Goal: Find specific page/section

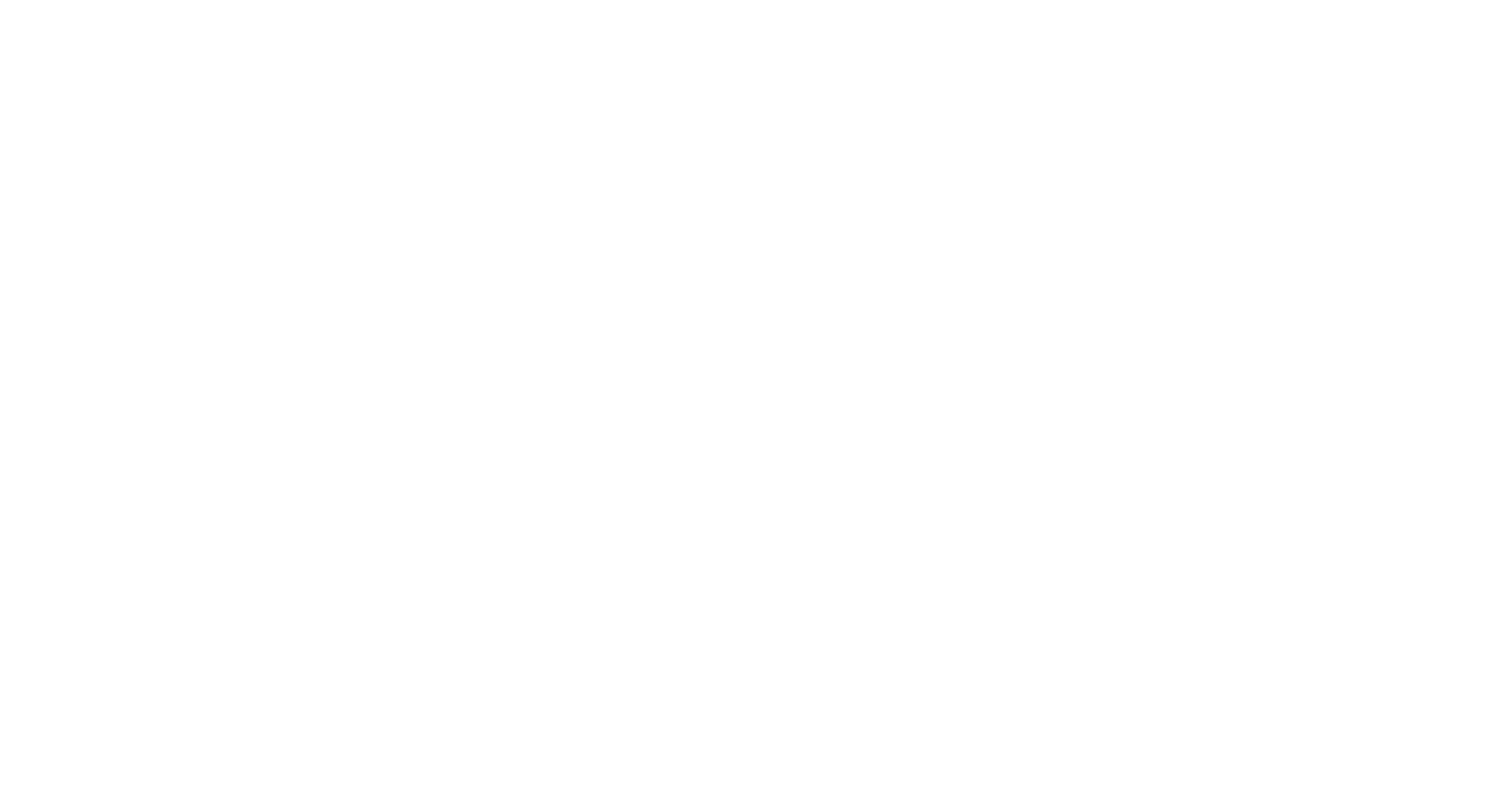
click at [1488, 26] on div at bounding box center [756, 406] width 1512 height 812
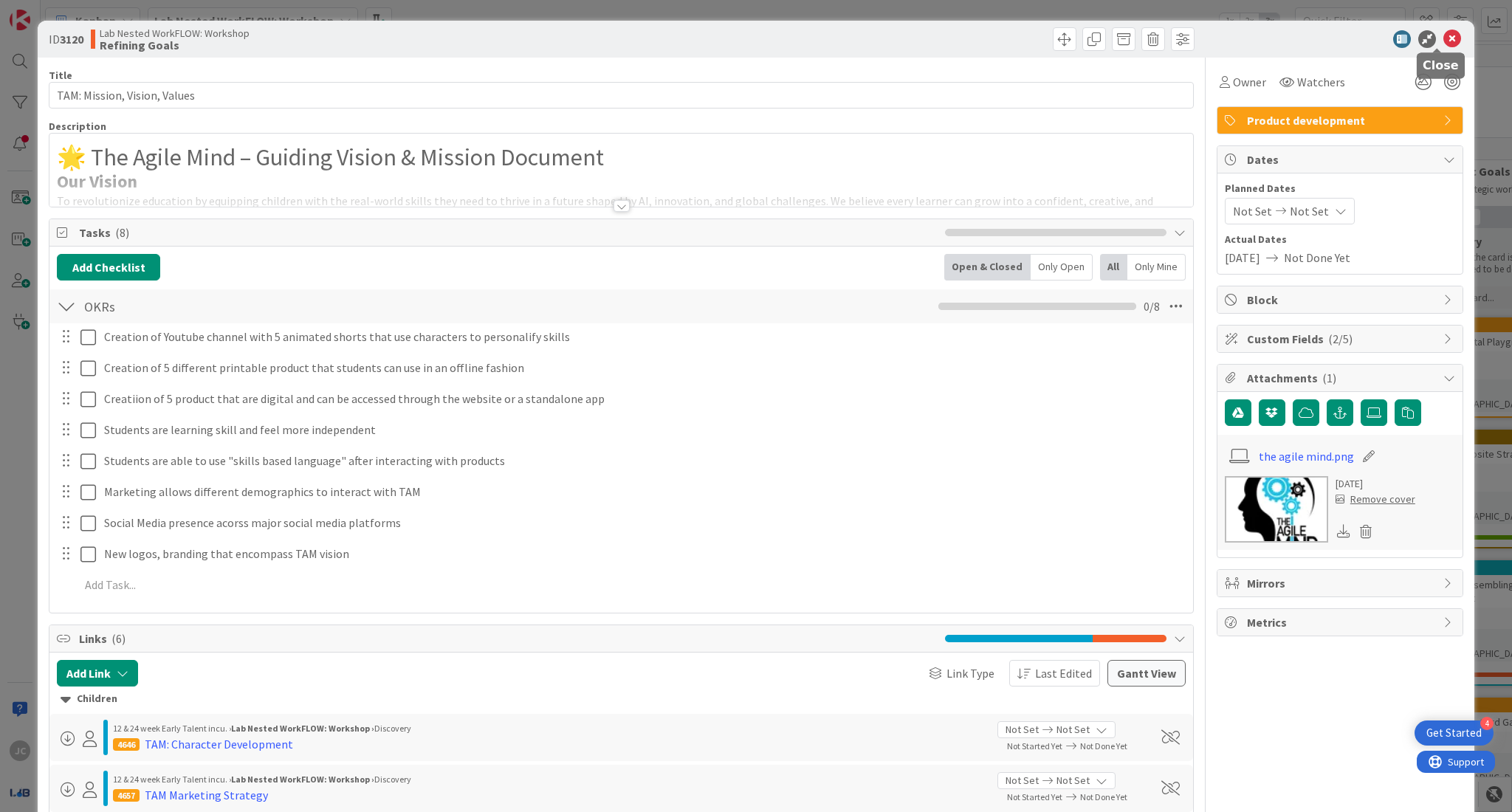
click at [1443, 39] on icon at bounding box center [1452, 39] width 18 height 18
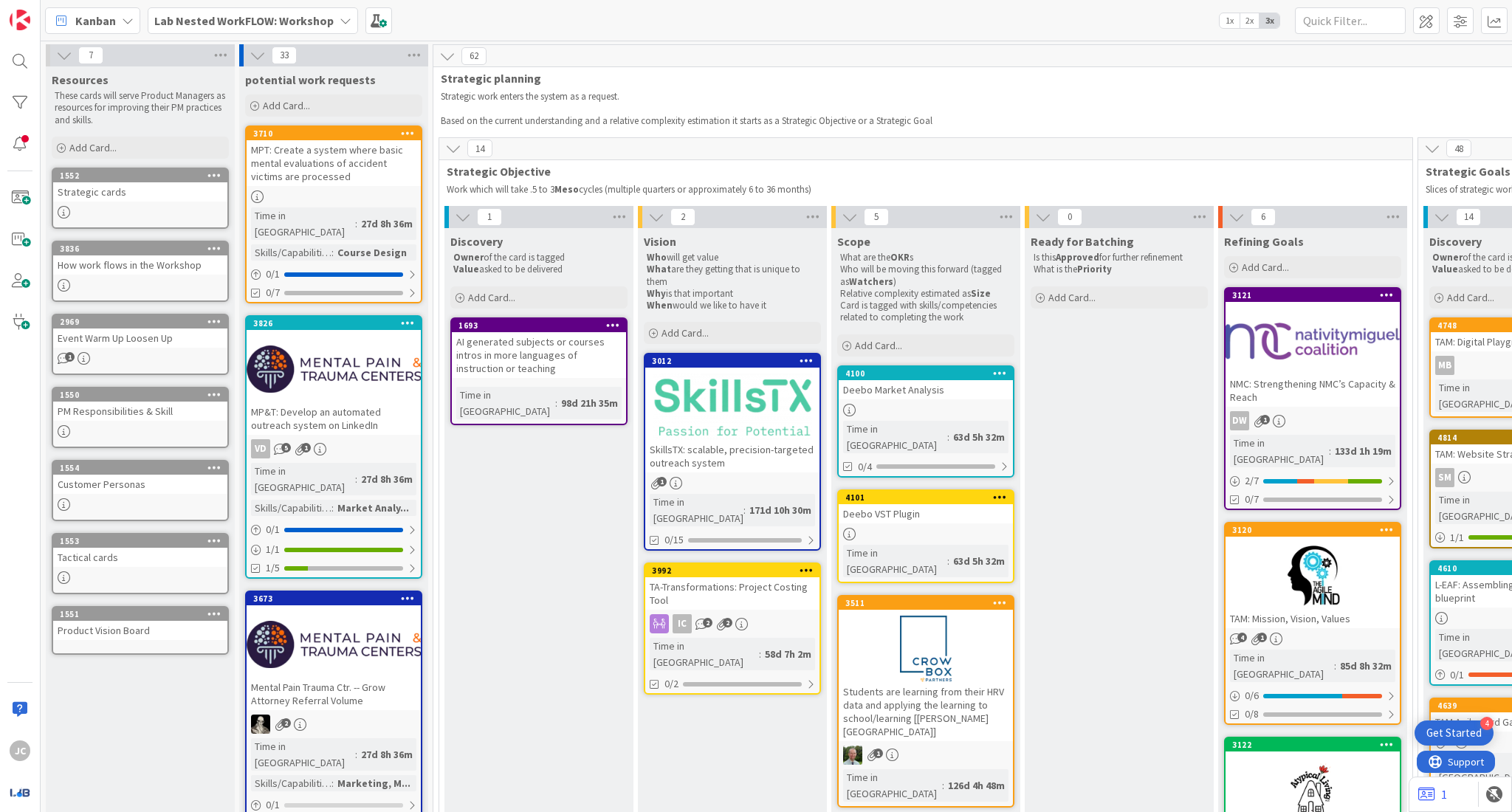
click at [314, 27] on span "Lab Nested WorkFLOW: Workshop" at bounding box center [243, 20] width 179 height 18
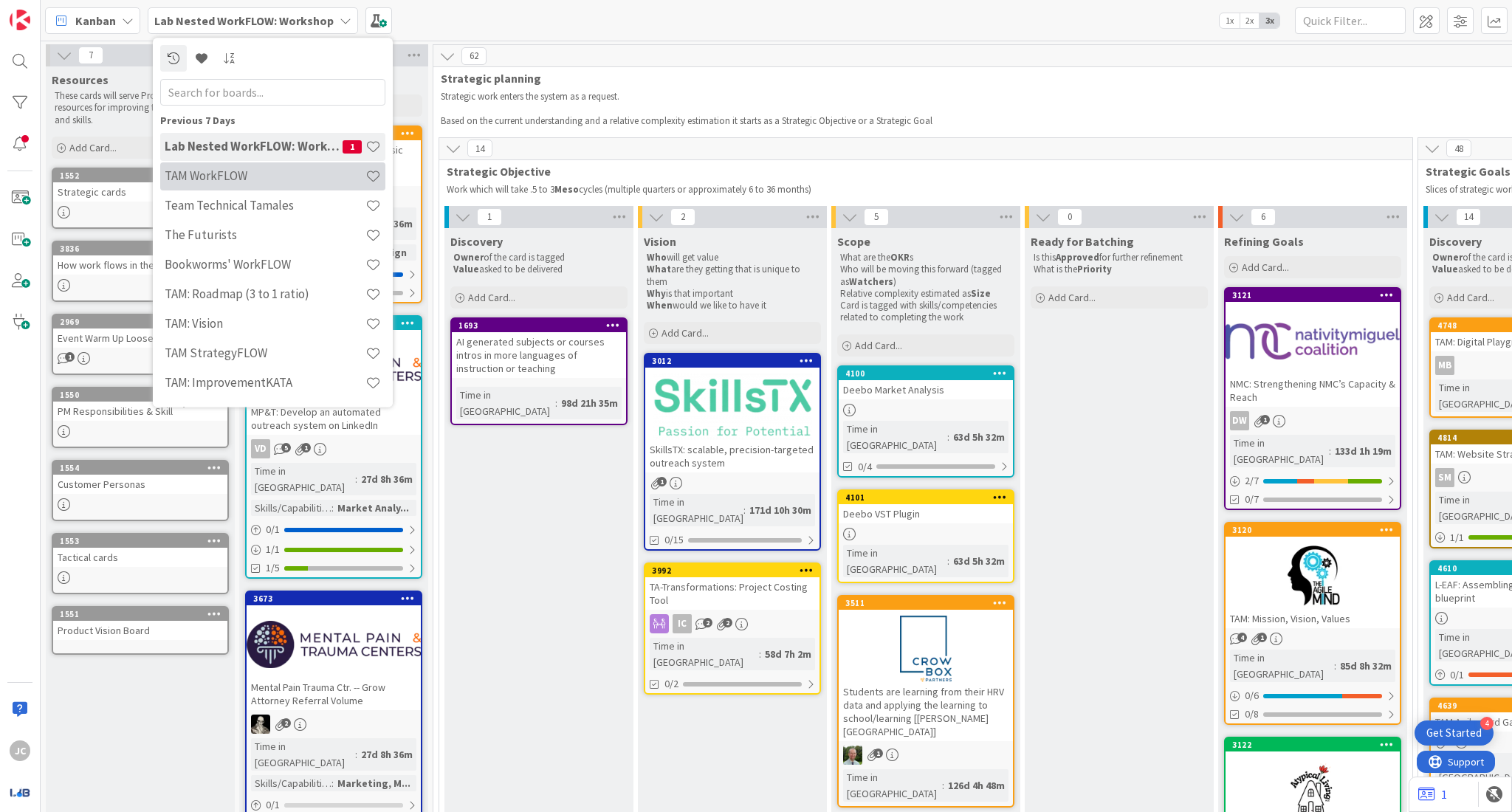
click at [311, 178] on h4 "TAM WorkFLOW" at bounding box center [265, 176] width 201 height 15
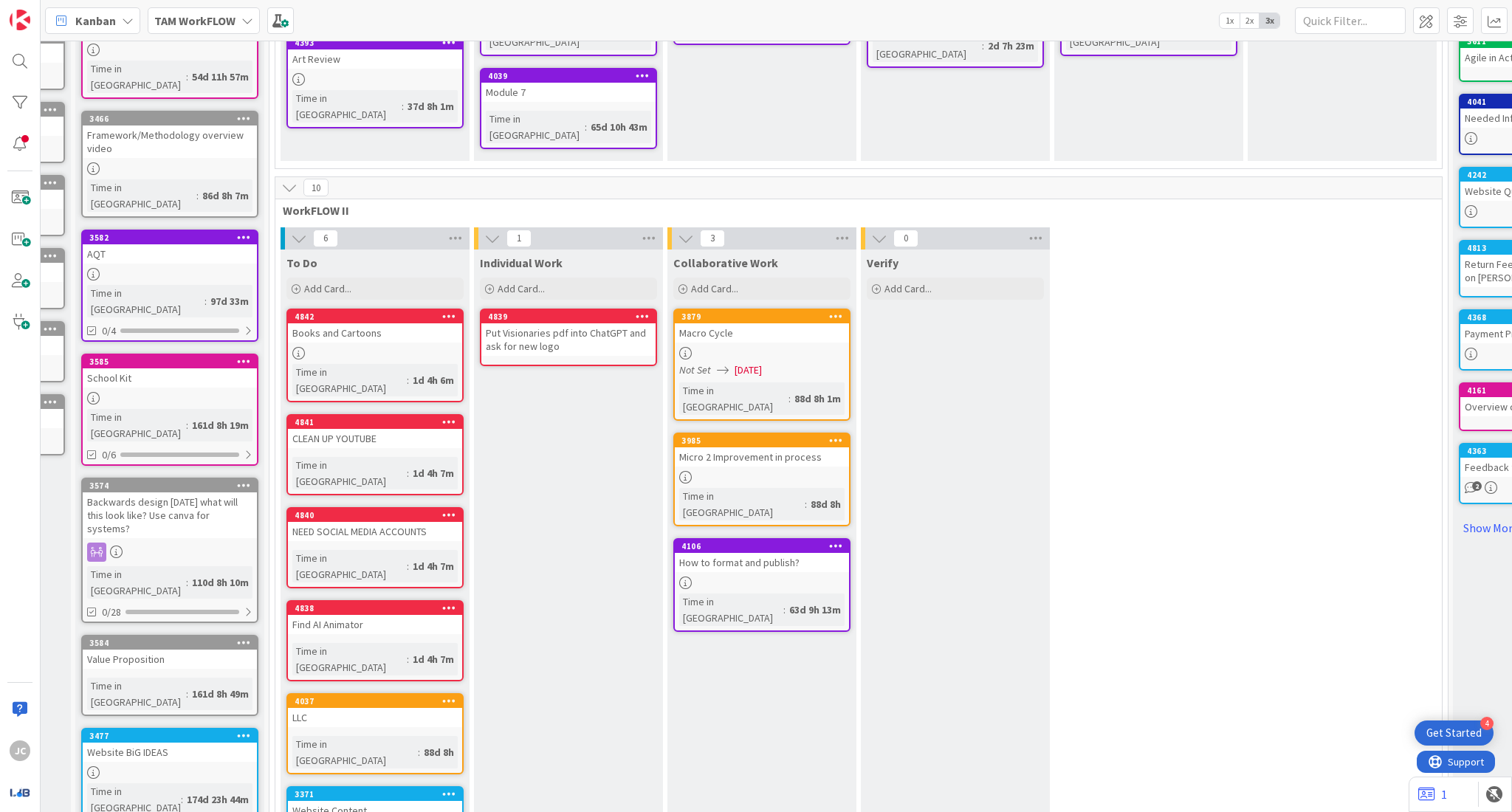
scroll to position [347, 164]
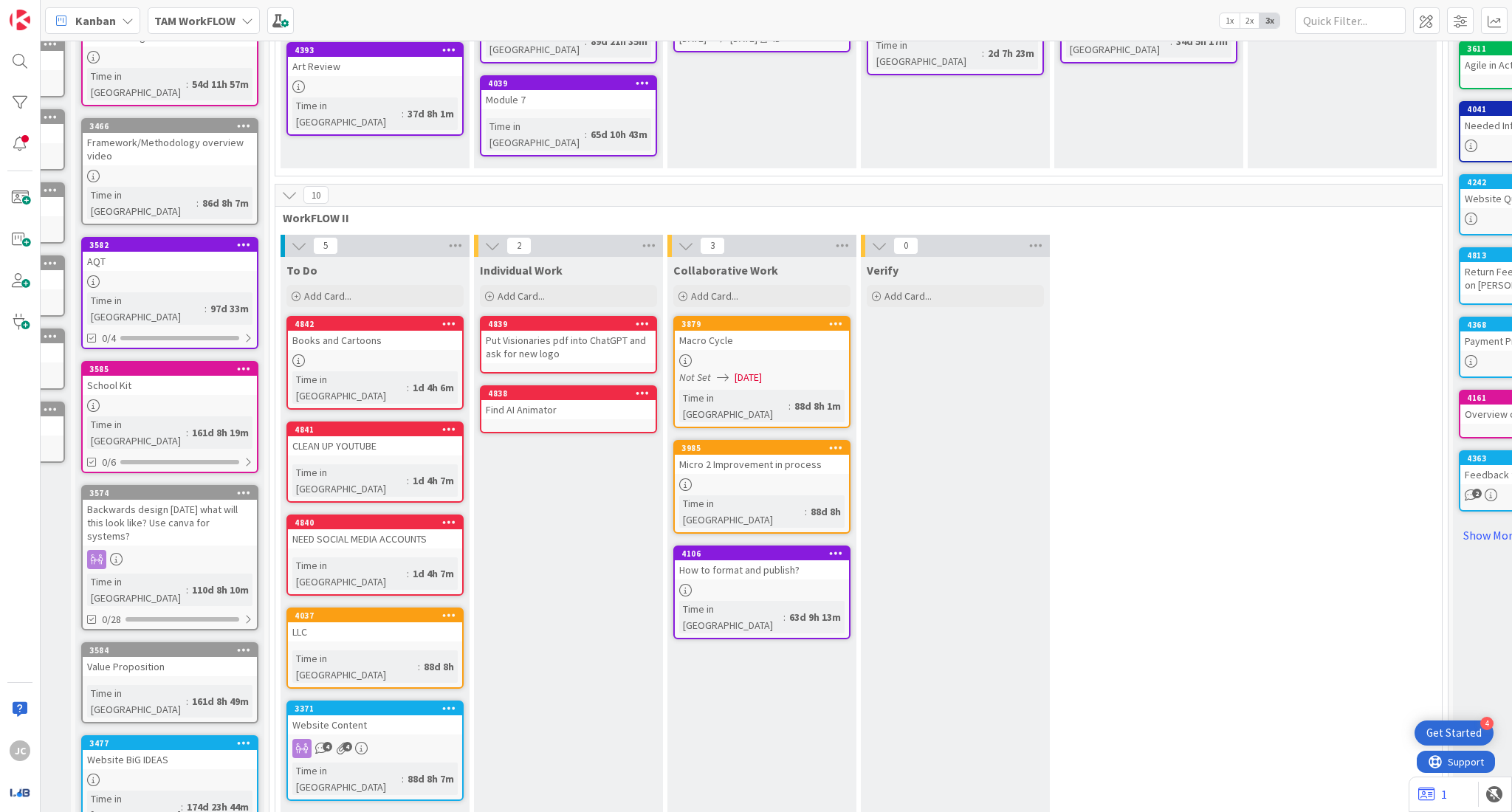
click at [526, 385] on link "4838 Find AI Animator" at bounding box center [568, 409] width 177 height 48
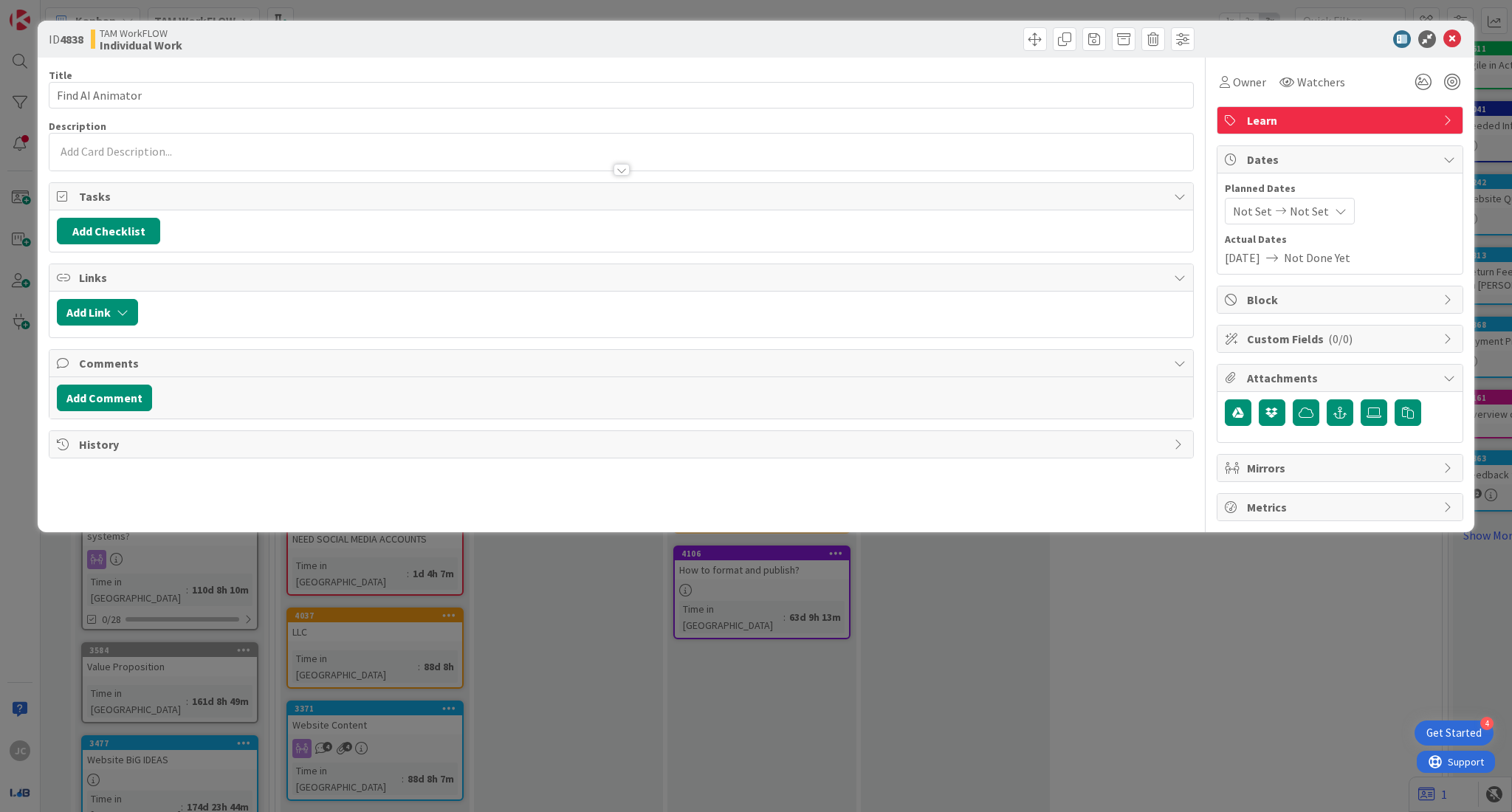
click at [485, 153] on div at bounding box center [621, 153] width 1143 height 37
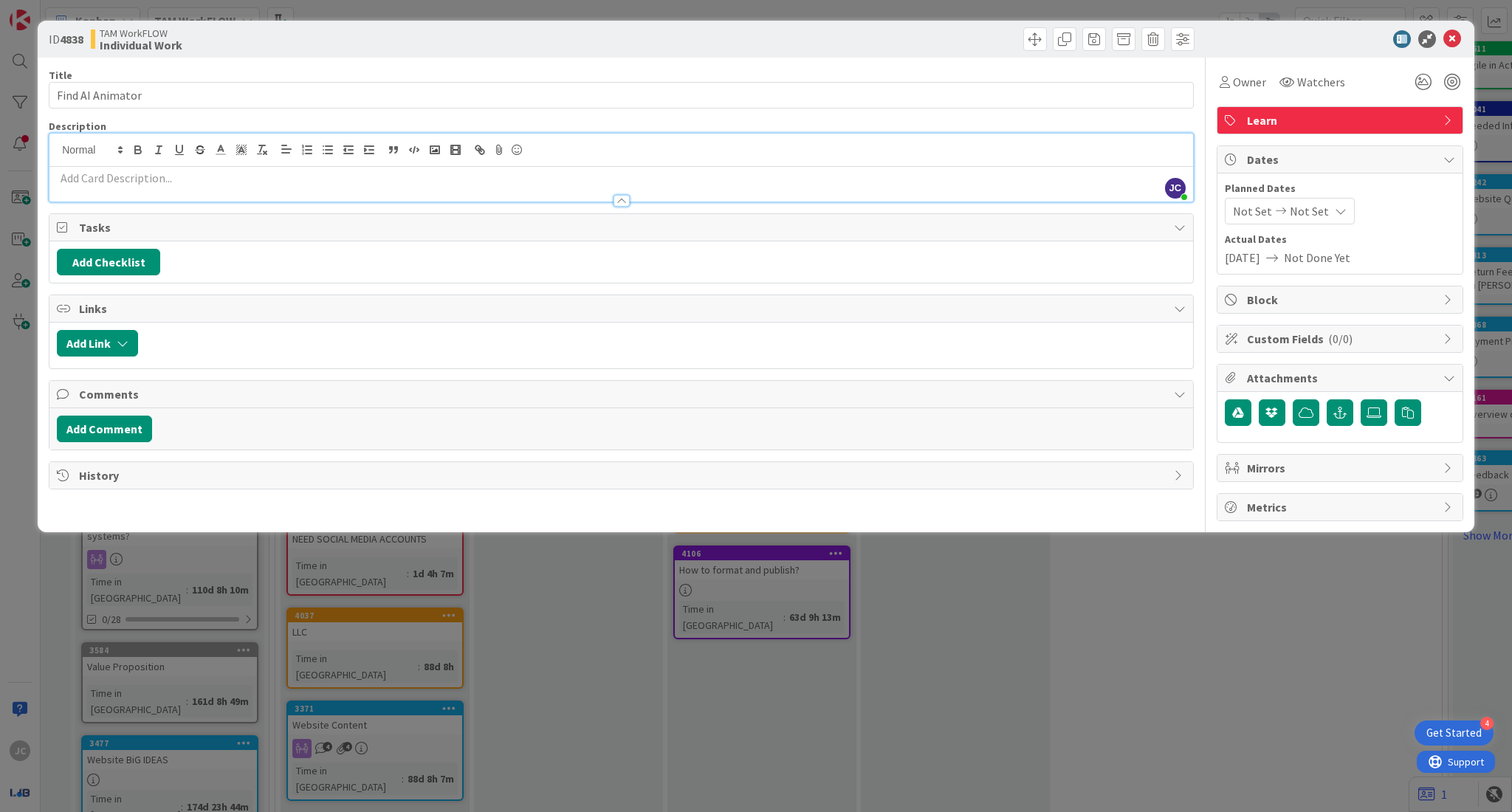
click at [493, 180] on p at bounding box center [621, 178] width 1128 height 17
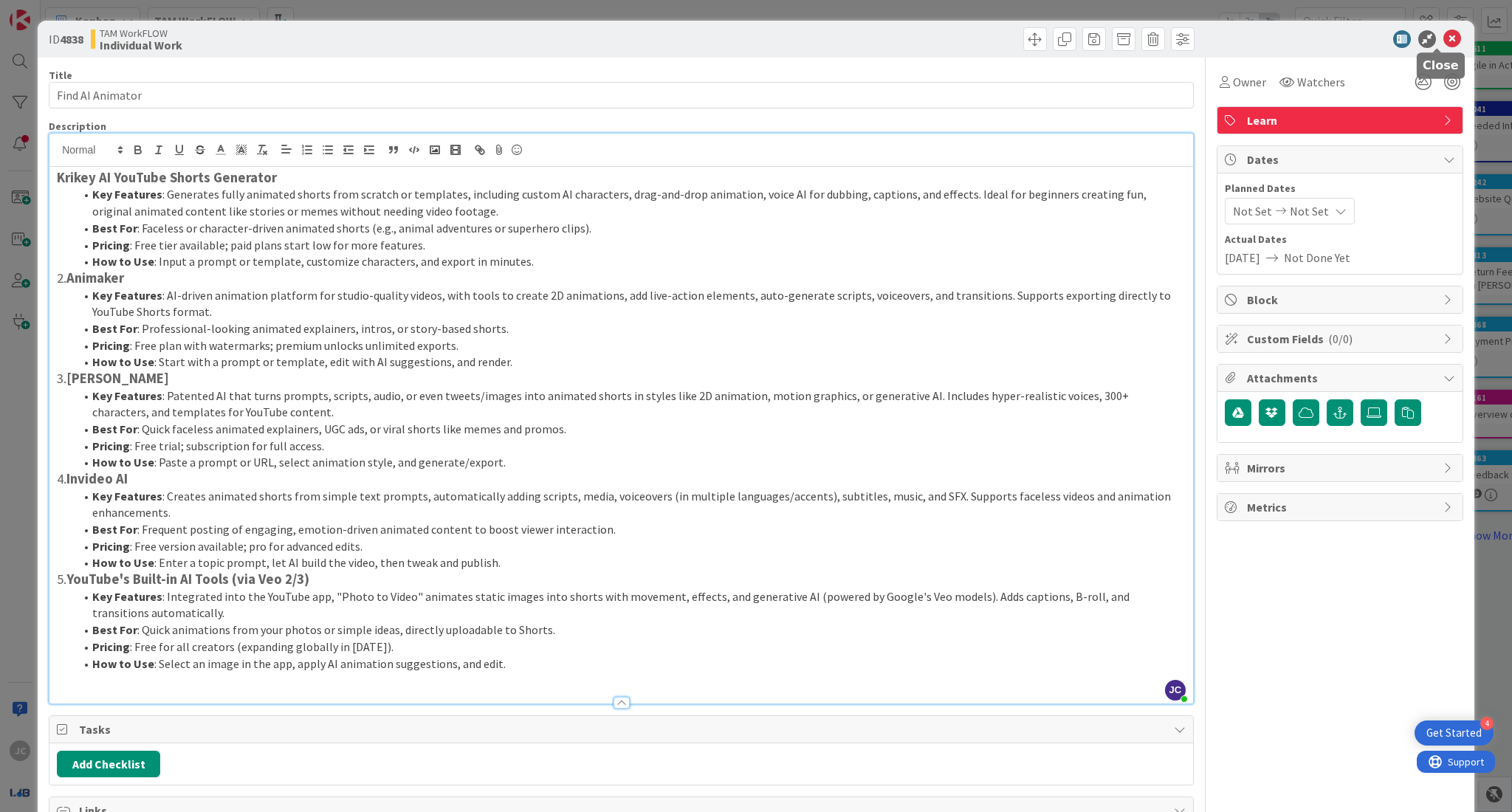
click at [1443, 48] on icon at bounding box center [1452, 39] width 18 height 18
